Goal: Task Accomplishment & Management: Use online tool/utility

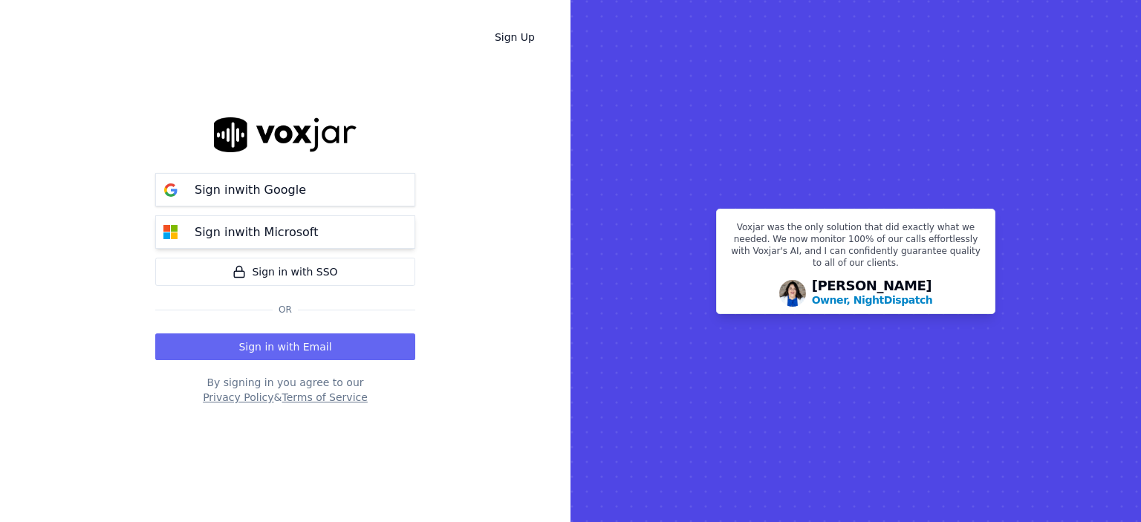
click at [204, 234] on p "Sign in with Microsoft" at bounding box center [256, 233] width 123 height 18
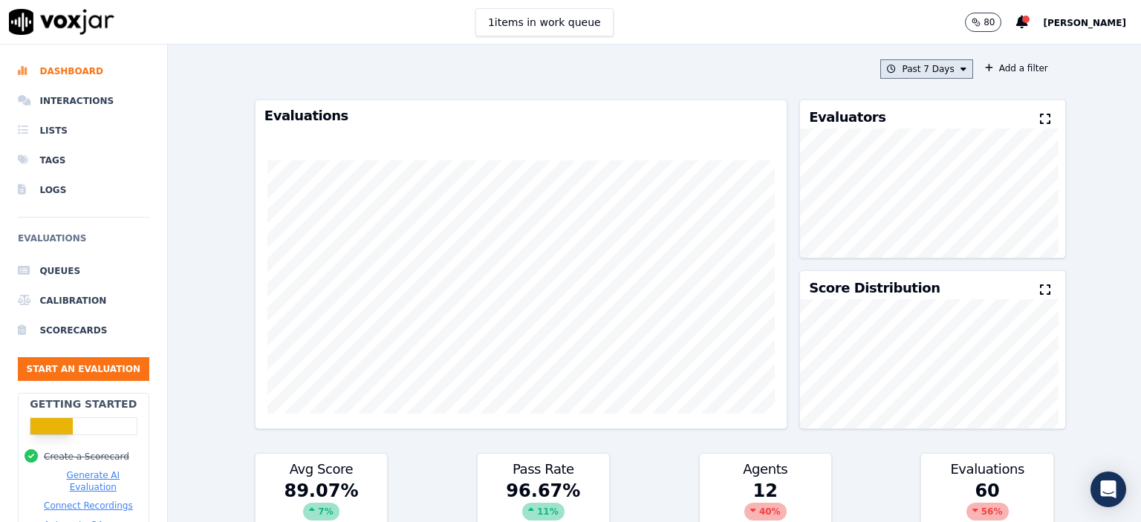
click at [916, 65] on button "Past 7 Days" at bounding box center [926, 68] width 92 height 19
click at [908, 196] on label "This Year" at bounding box center [922, 204] width 79 height 18
click at [936, 252] on button "Add" at bounding box center [950, 240] width 29 height 24
click at [941, 71] on button "This Year" at bounding box center [933, 68] width 80 height 19
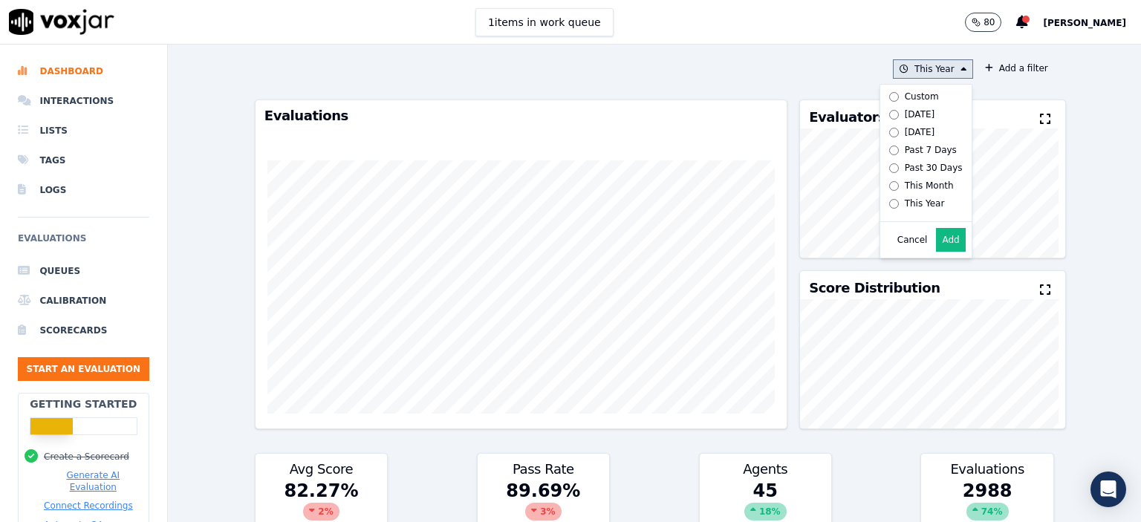
click at [883, 160] on label "Past 30 Days" at bounding box center [922, 168] width 79 height 18
click at [944, 252] on button "Add" at bounding box center [950, 240] width 29 height 24
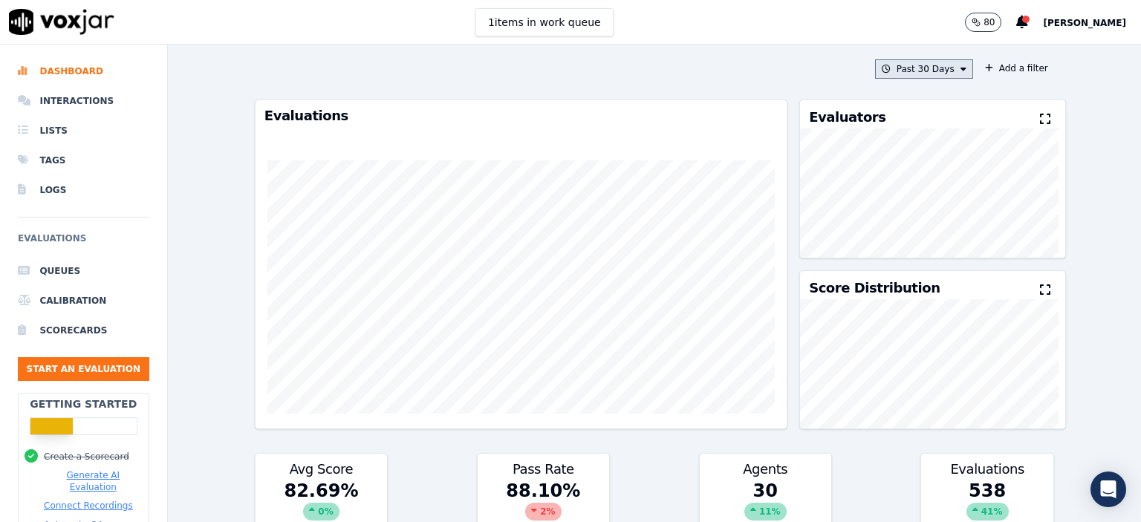
click at [903, 65] on button "Past 30 Days" at bounding box center [924, 68] width 98 height 19
click at [936, 246] on button "Add" at bounding box center [950, 240] width 29 height 24
